Goal: Check status: Check status

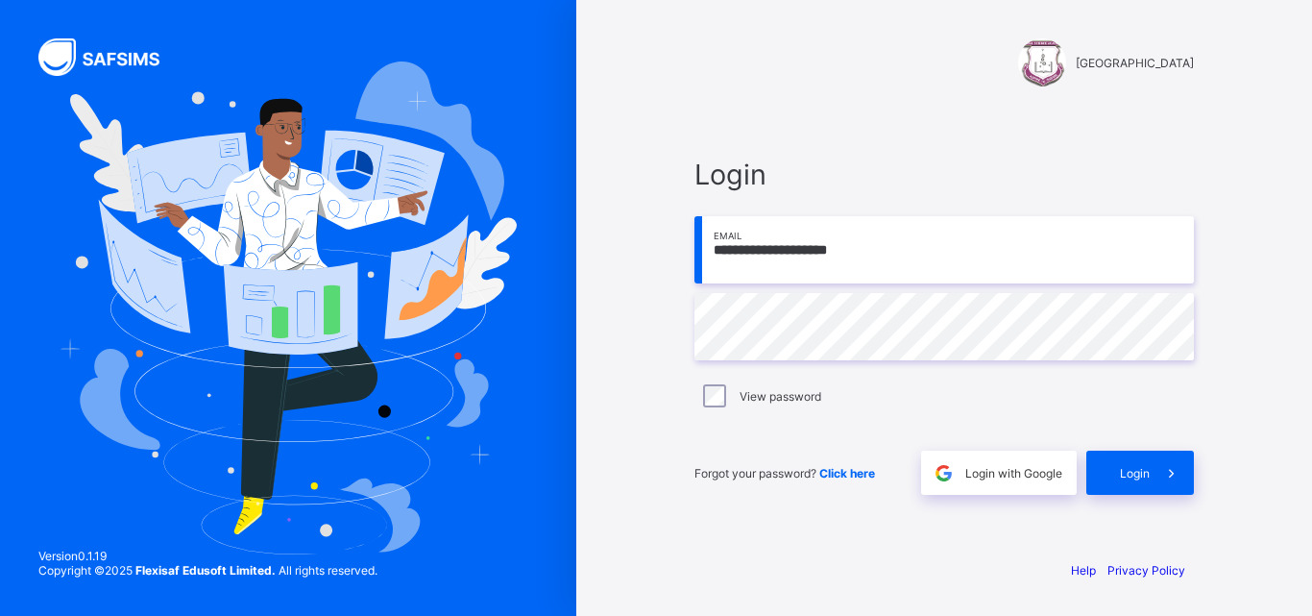
type input "**********"
click at [1130, 471] on span "Login" at bounding box center [1135, 473] width 30 height 14
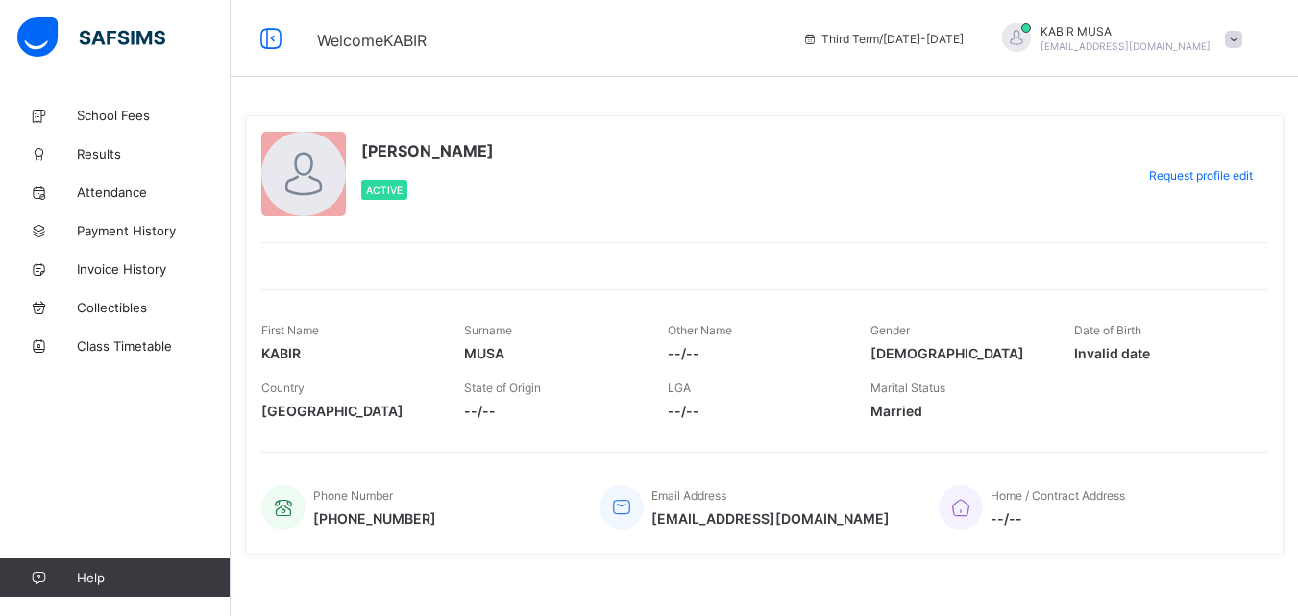
scroll to position [16, 0]
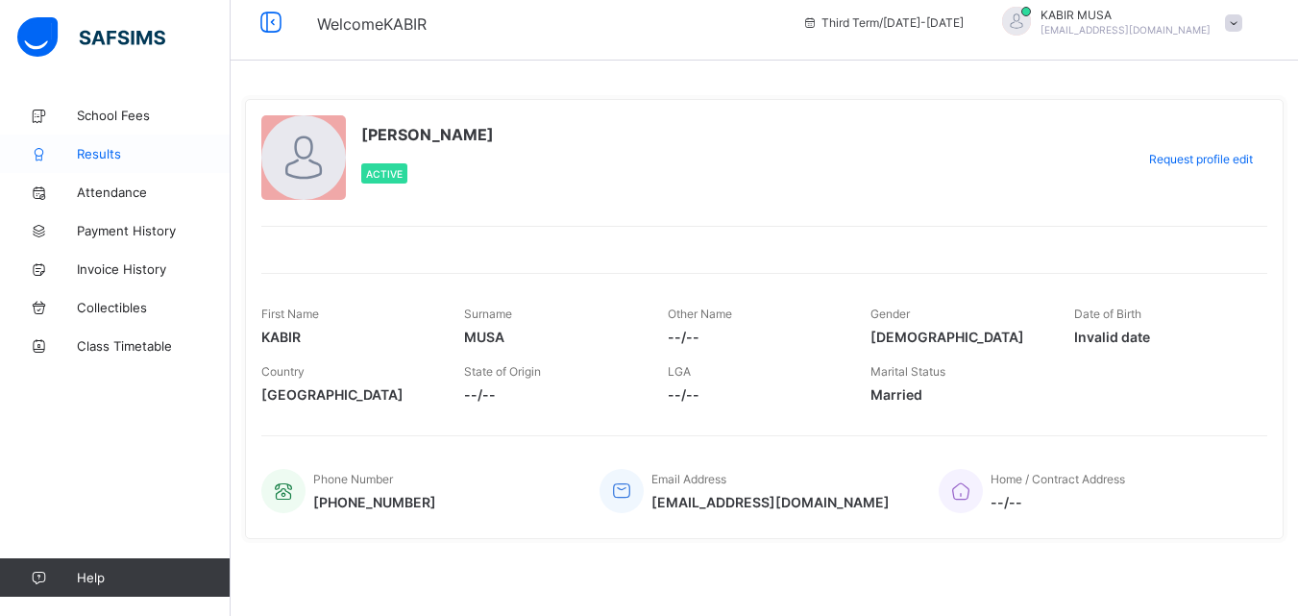
click at [111, 146] on span "Results" at bounding box center [154, 153] width 154 height 15
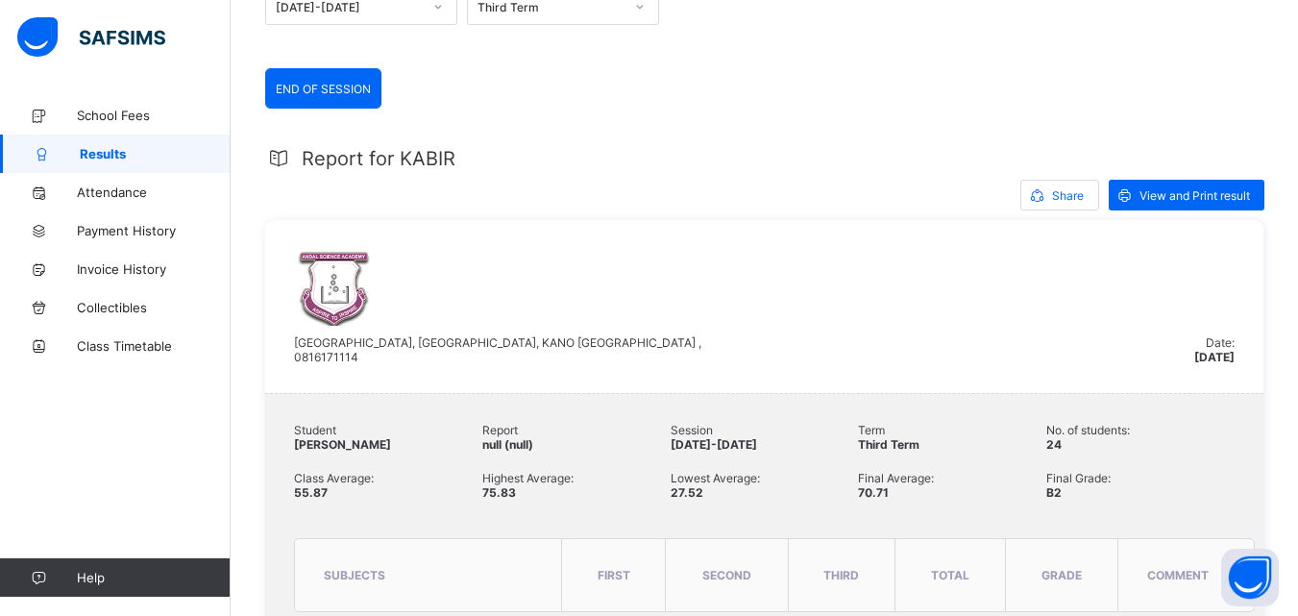
scroll to position [260, 0]
click at [1197, 192] on span "View and Print result" at bounding box center [1194, 196] width 110 height 14
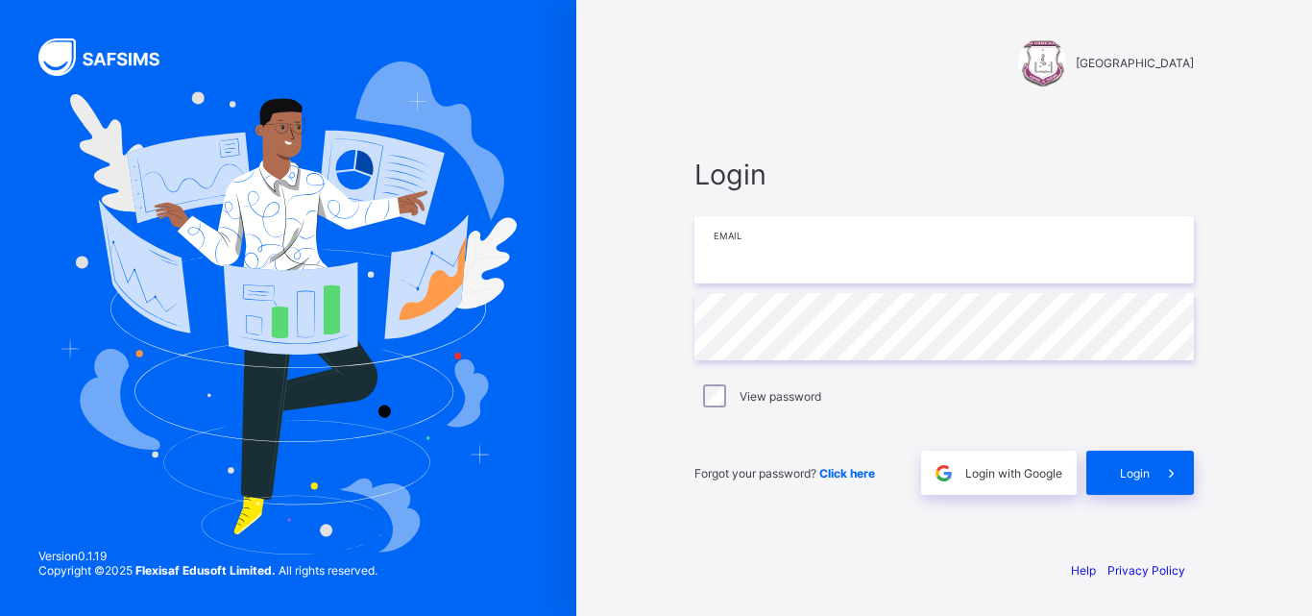
click at [873, 232] on input "email" at bounding box center [943, 249] width 499 height 67
type input "**********"
click at [1139, 463] on div "Login" at bounding box center [1140, 472] width 108 height 44
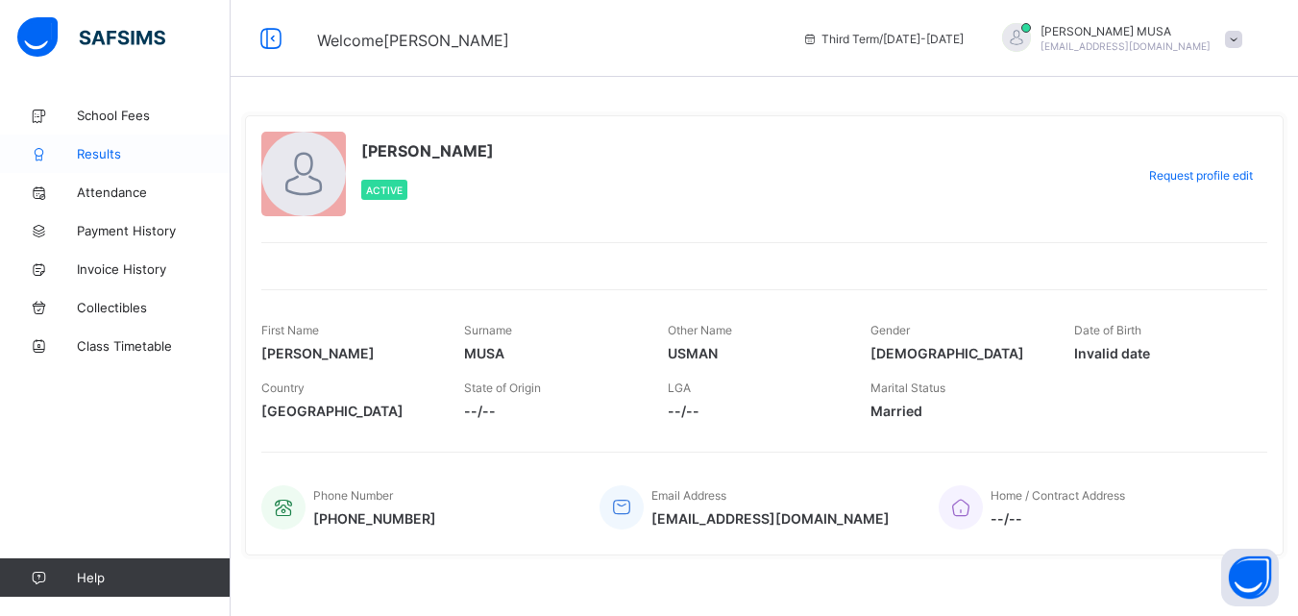
click at [118, 154] on span "Results" at bounding box center [154, 153] width 154 height 15
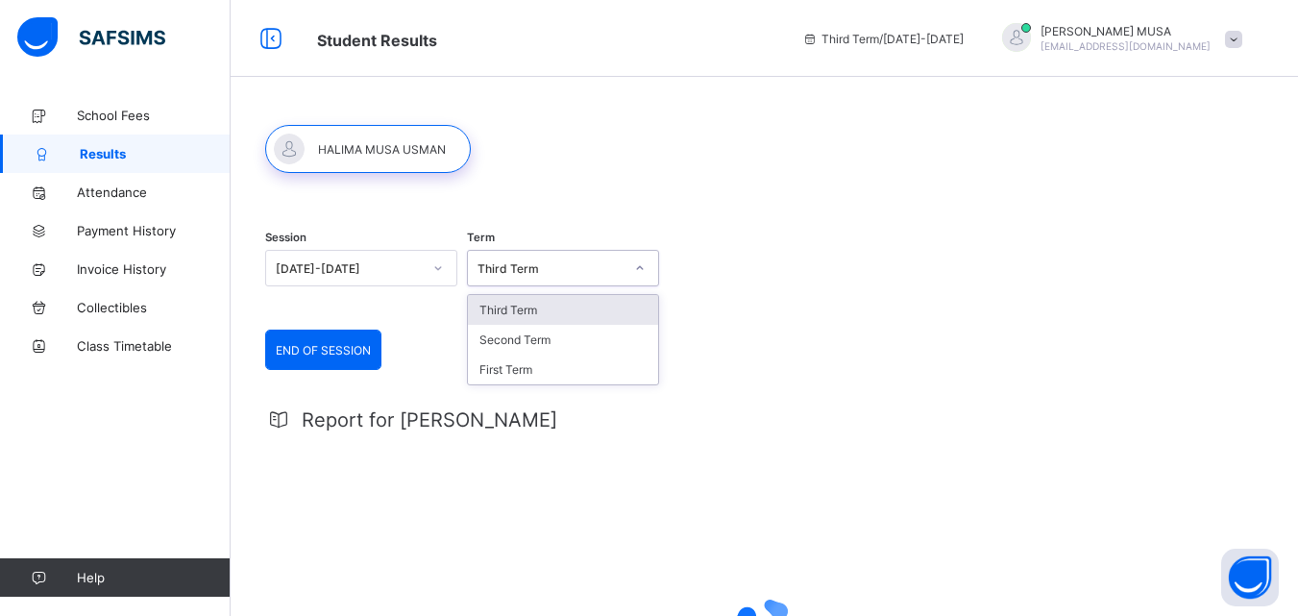
click at [595, 265] on div "Third Term" at bounding box center [550, 268] width 146 height 14
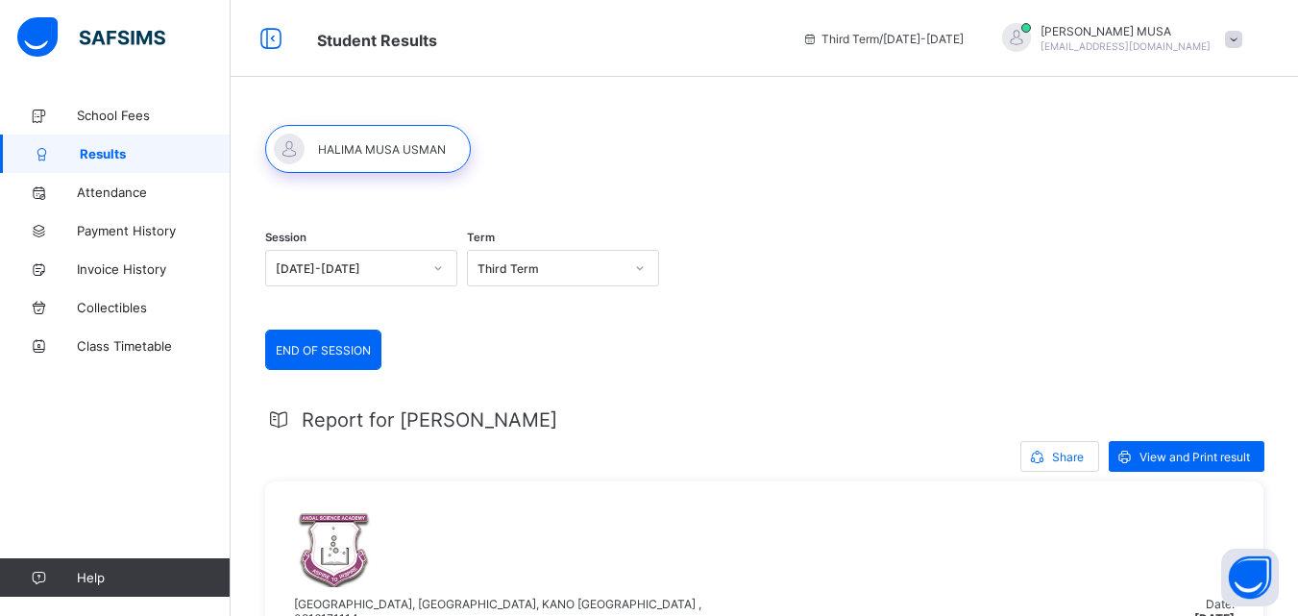
click at [781, 218] on div "Session 2024-2025 Term Third Term" at bounding box center [764, 270] width 998 height 118
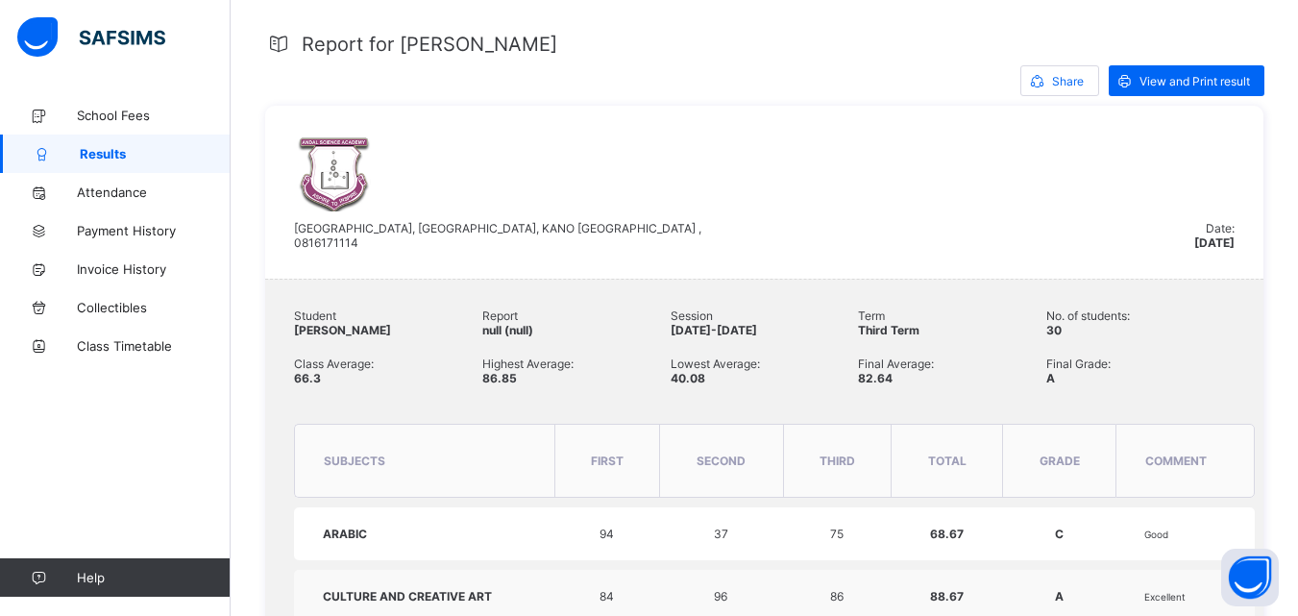
scroll to position [376, 0]
click at [1186, 75] on span "View and Print result" at bounding box center [1194, 80] width 110 height 14
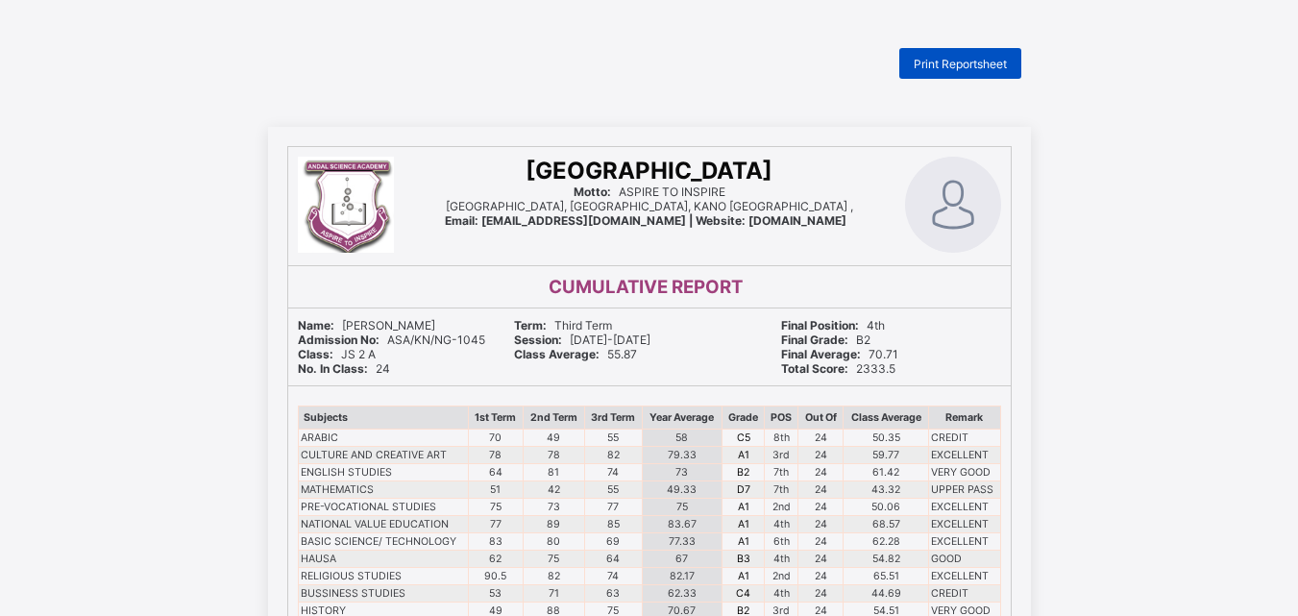
click at [935, 66] on span "Print Reportsheet" at bounding box center [959, 64] width 93 height 14
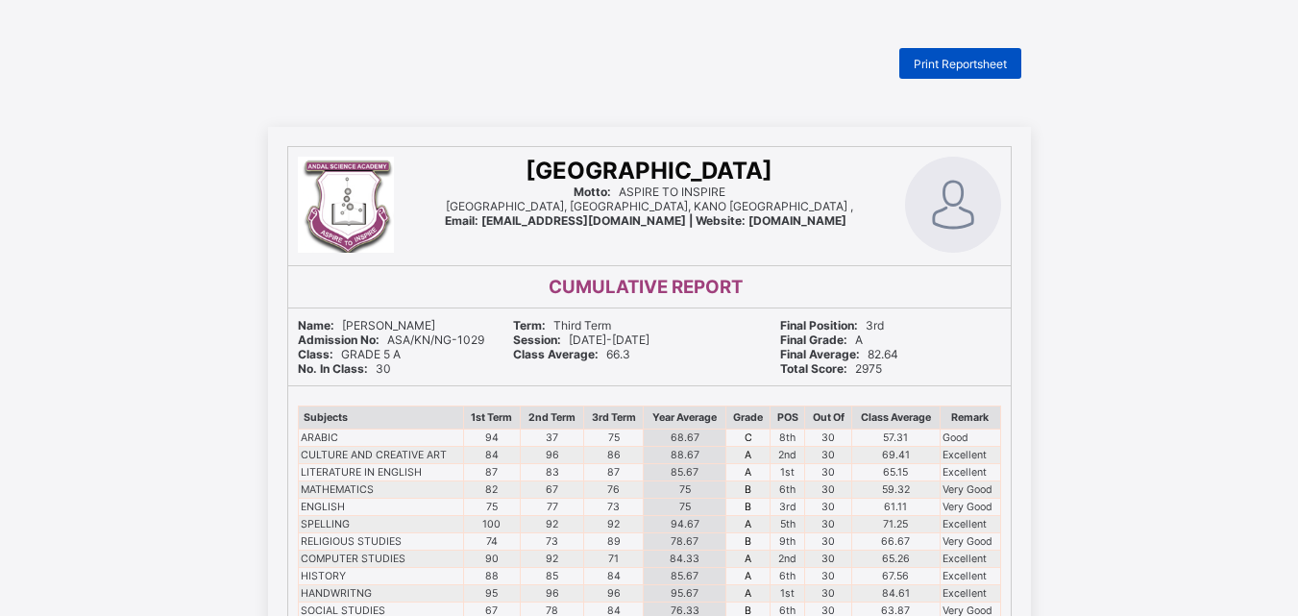
click at [944, 61] on span "Print Reportsheet" at bounding box center [959, 64] width 93 height 14
